Goal: Task Accomplishment & Management: Manage account settings

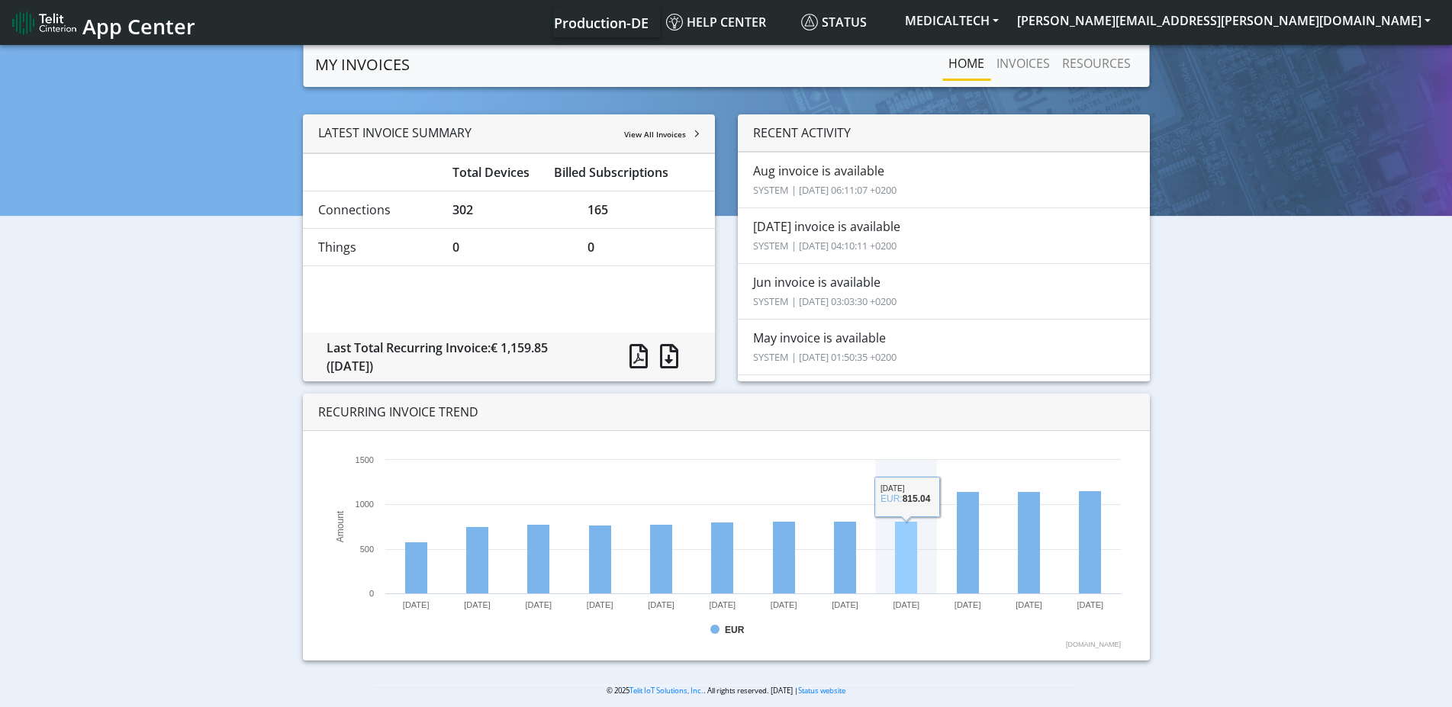
click at [910, 565] on rect at bounding box center [906, 558] width 22 height 72
click at [905, 564] on rect at bounding box center [906, 558] width 22 height 72
drag, startPoint x: 458, startPoint y: 177, endPoint x: 613, endPoint y: 195, distance: 155.8
click at [613, 195] on ul "Total Devices Billed Subscriptions Connections 302 165 Things 0 0" at bounding box center [509, 209] width 412 height 113
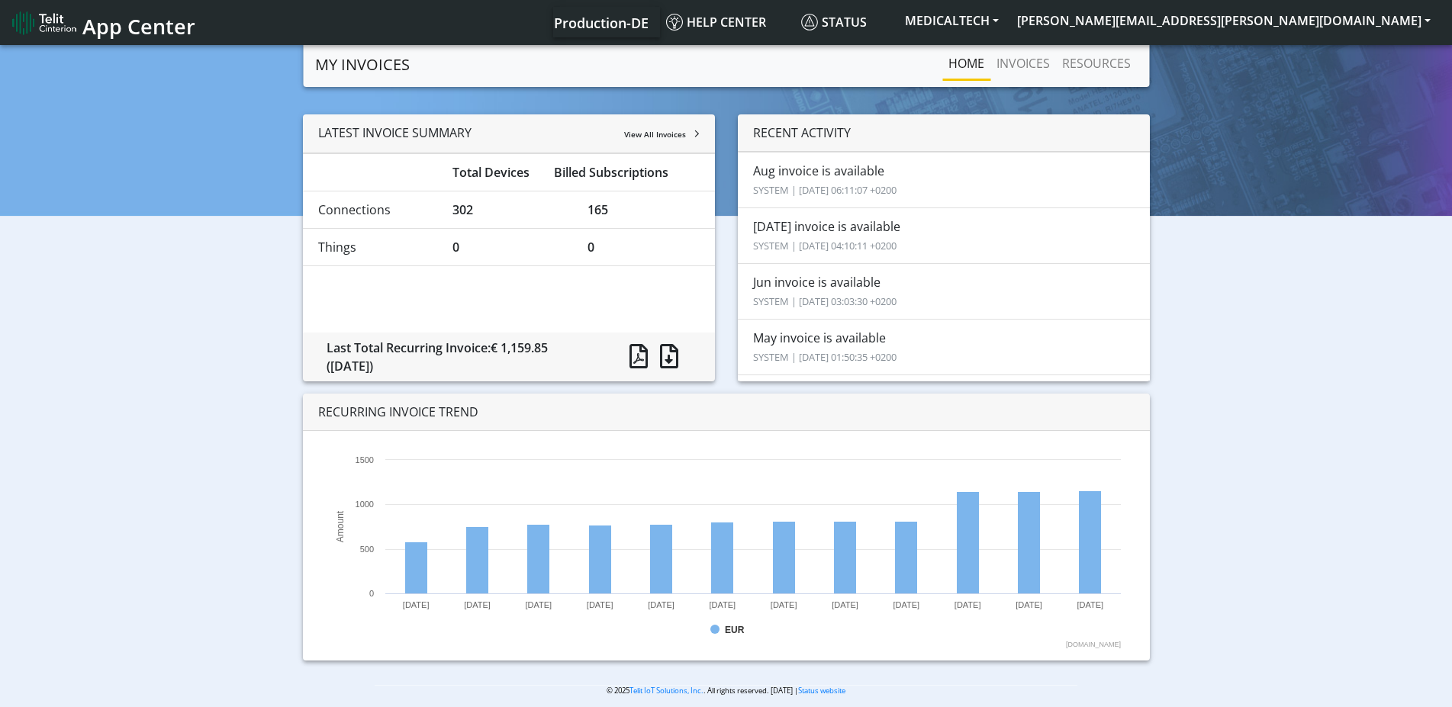
copy ul "otal Devices Billed Subscriptions Connections 302 165"
drag, startPoint x: 452, startPoint y: 169, endPoint x: 632, endPoint y: 223, distance: 188.9
click at [632, 223] on ul "Total Devices Billed Subscriptions Connections 302 165 Things 0 0" at bounding box center [509, 209] width 412 height 113
copy ul "Total Devices Billed Subscriptions Connections 302 165"
click at [640, 352] on span at bounding box center [638, 356] width 18 height 24
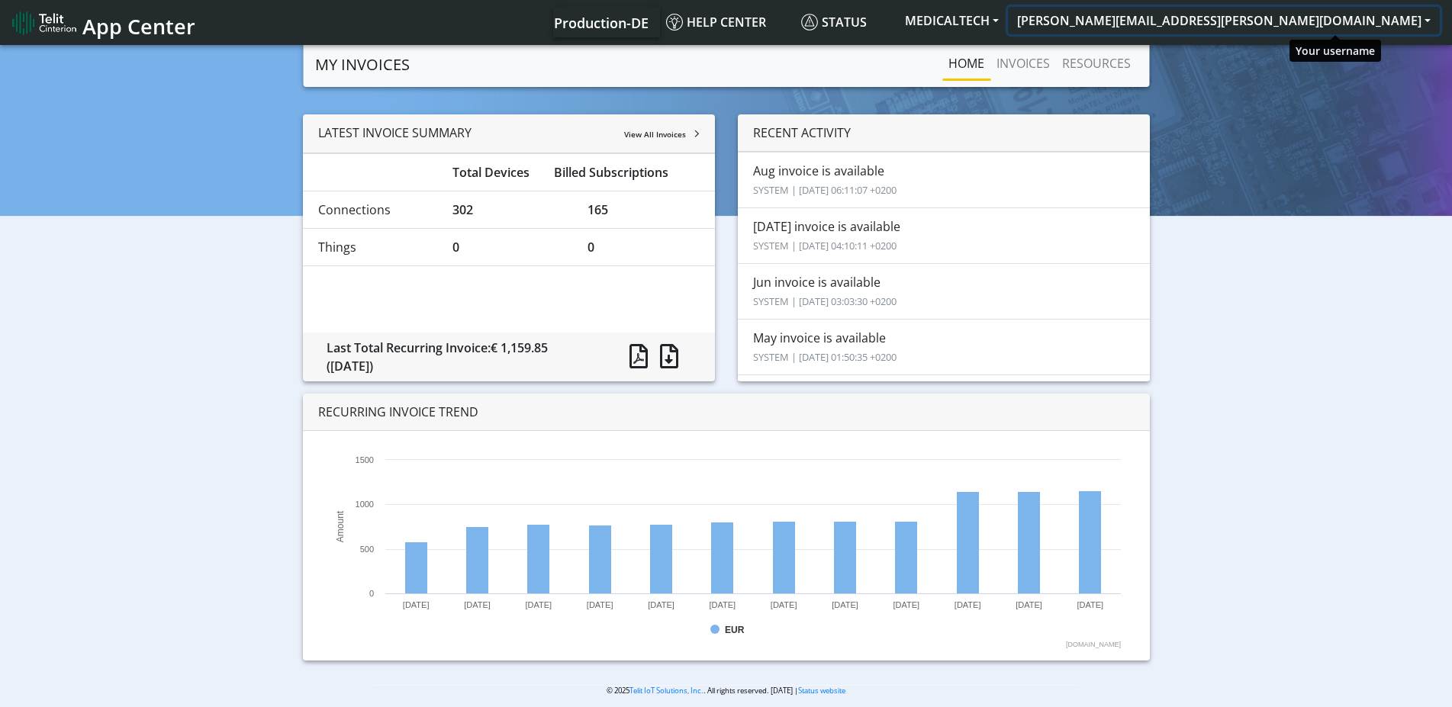
click at [1298, 26] on button "[PERSON_NAME][EMAIL_ADDRESS][PERSON_NAME][DOMAIN_NAME]" at bounding box center [1224, 20] width 432 height 27
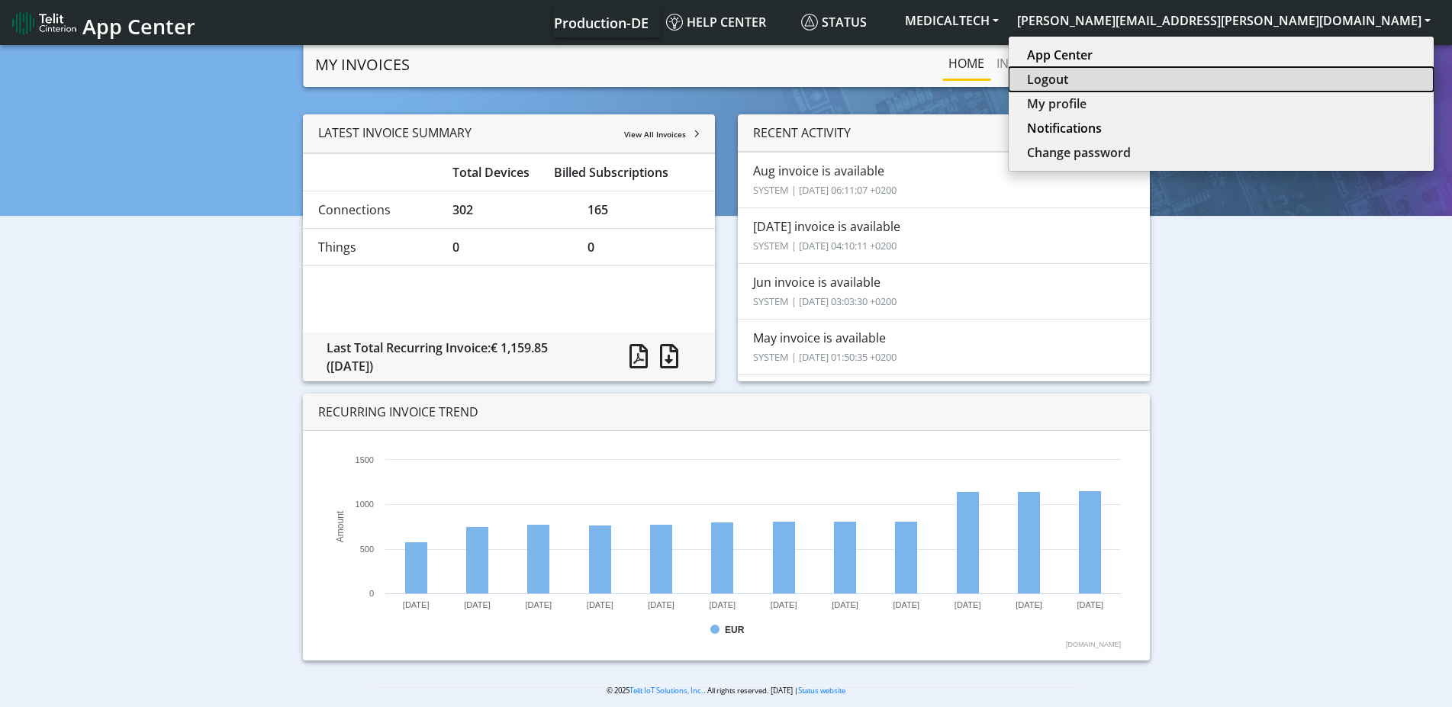
click at [1278, 79] on button "Logout" at bounding box center [1220, 79] width 425 height 24
